Goal: Navigation & Orientation: Understand site structure

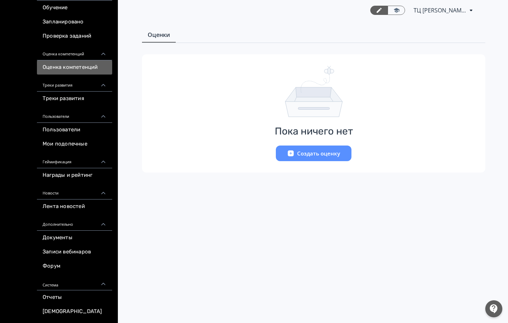
scroll to position [71, 0]
click at [83, 129] on link "Пользователи" at bounding box center [74, 130] width 75 height 14
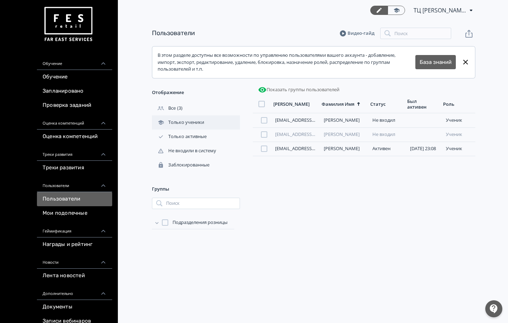
click at [190, 126] on div "Только ученики" at bounding box center [196, 122] width 88 height 14
click at [190, 109] on div "Все" at bounding box center [196, 108] width 88 height 14
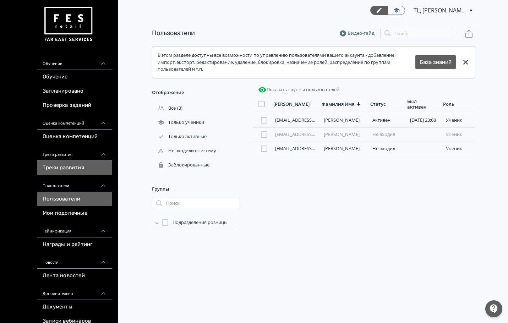
click at [83, 166] on link "Треки развития" at bounding box center [74, 168] width 75 height 14
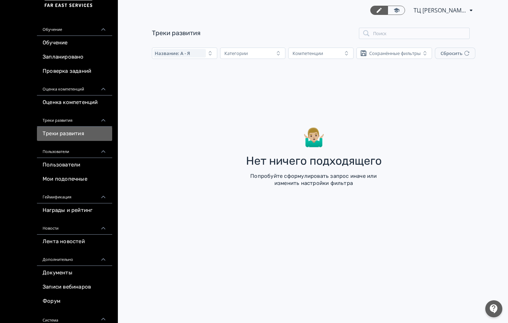
scroll to position [71, 0]
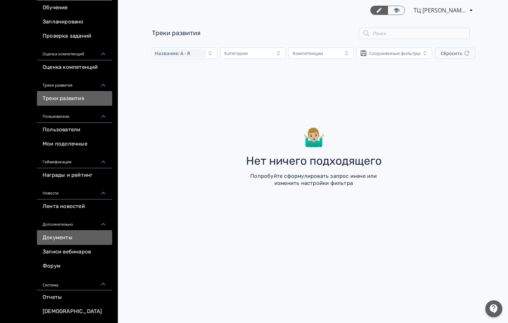
click at [79, 236] on link "Документы" at bounding box center [74, 238] width 75 height 14
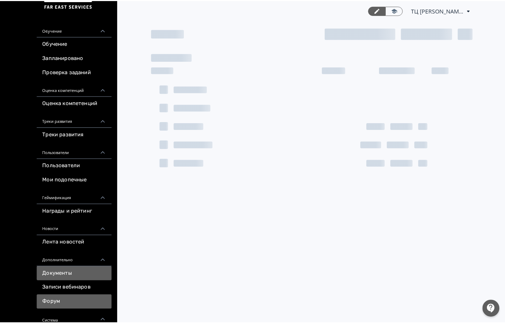
scroll to position [71, 0]
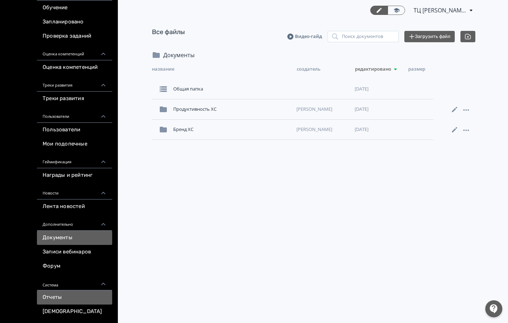
click at [57, 292] on link "Отчеты" at bounding box center [74, 297] width 75 height 14
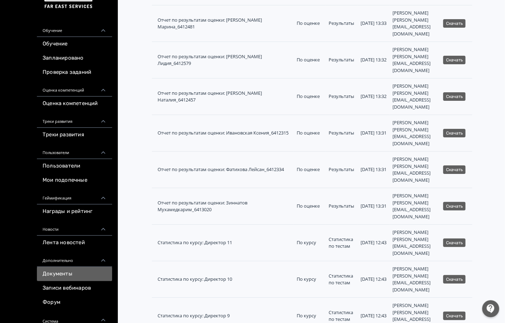
scroll to position [71, 0]
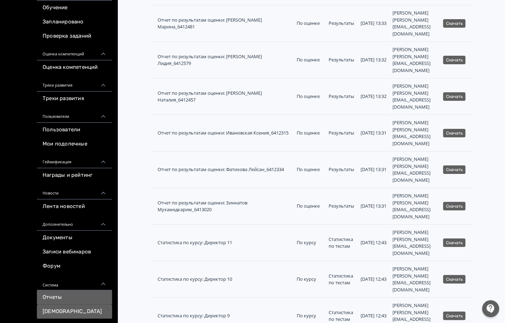
click at [63, 309] on link "[DEMOGRAPHIC_DATA]" at bounding box center [74, 311] width 75 height 14
